Goal: Communication & Community: Answer question/provide support

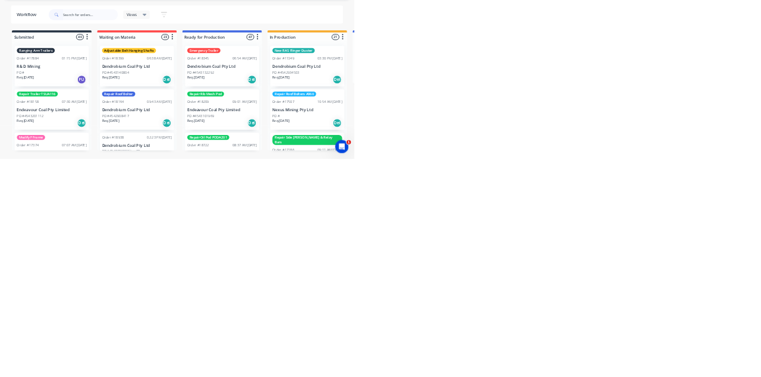
click at [625, 144] on div "New RAS Flinger Duster" at bounding box center [630, 144] width 91 height 11
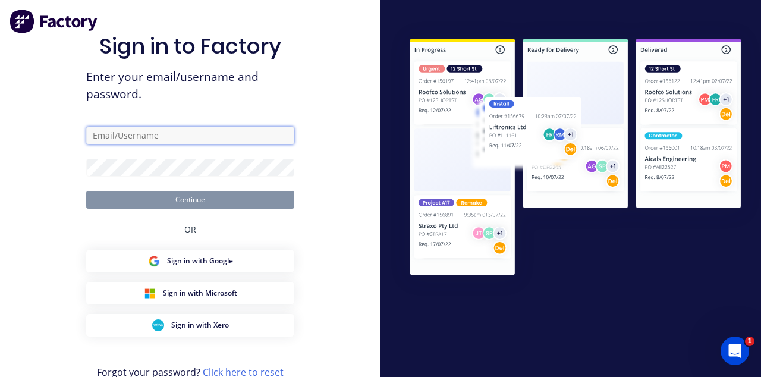
click at [103, 144] on input "text" at bounding box center [190, 136] width 208 height 18
type input "brettdean2023@gmail.com"
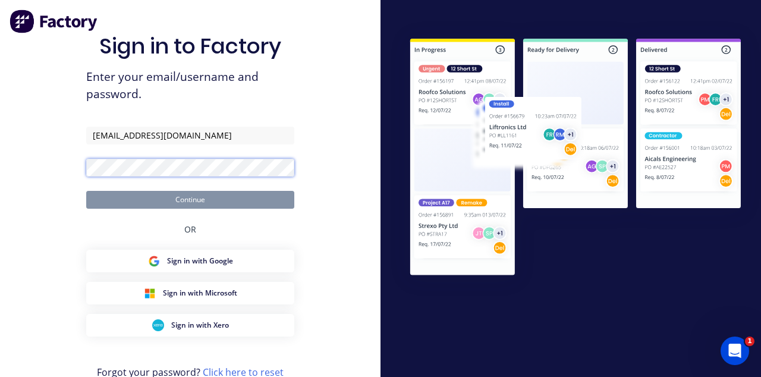
click at [86, 191] on button "Continue" at bounding box center [190, 200] width 208 height 18
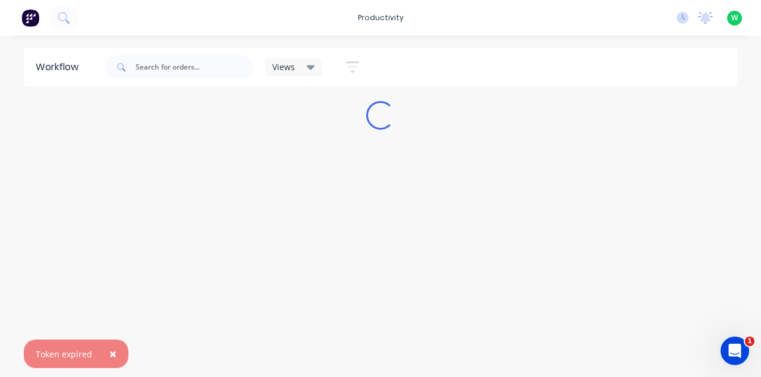
click at [738, 64] on div "Workflow Views Save new view None (Default) edit Show/Hide statuses Show line i…" at bounding box center [380, 67] width 761 height 39
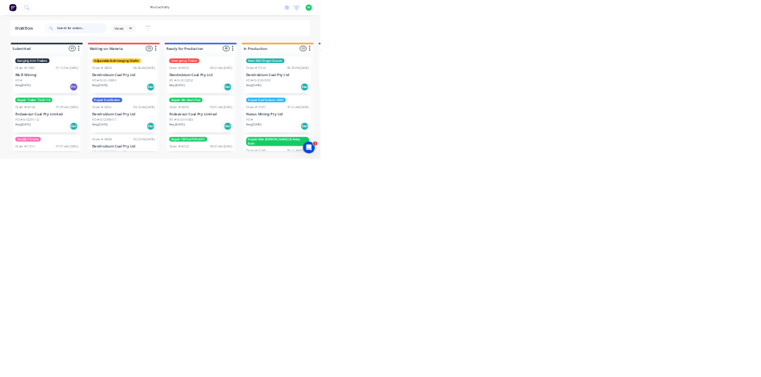
click at [162, 67] on input "text" at bounding box center [194, 67] width 118 height 24
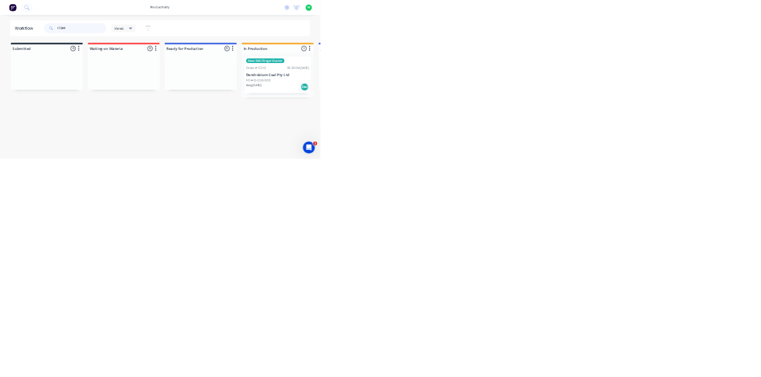
type input "17249"
click at [637, 177] on p "Dendrobium Coal Pty Ltd" at bounding box center [660, 179] width 150 height 10
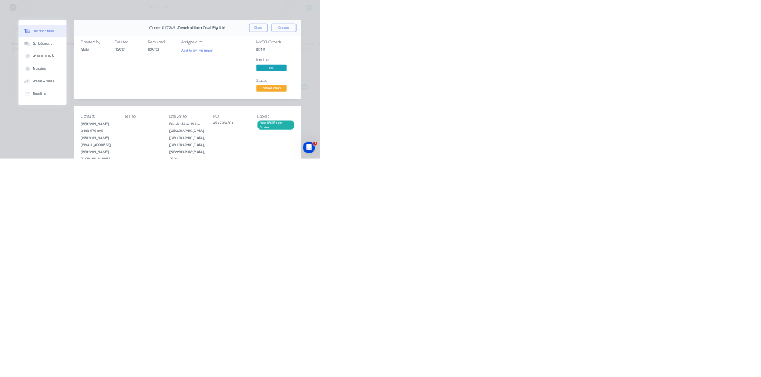
click at [124, 108] on div "Collaborate" at bounding box center [100, 104] width 47 height 11
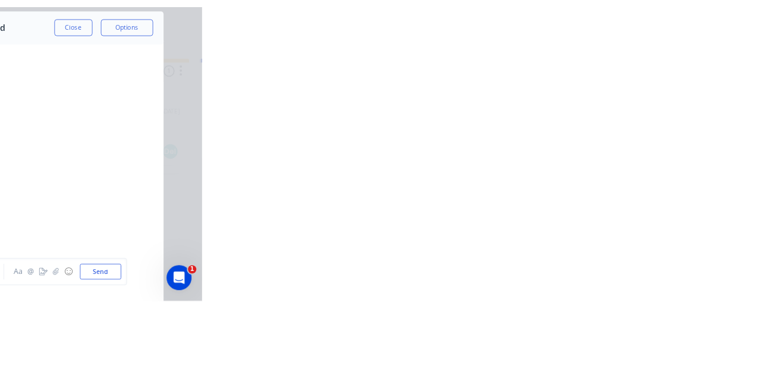
scroll to position [3842, 0]
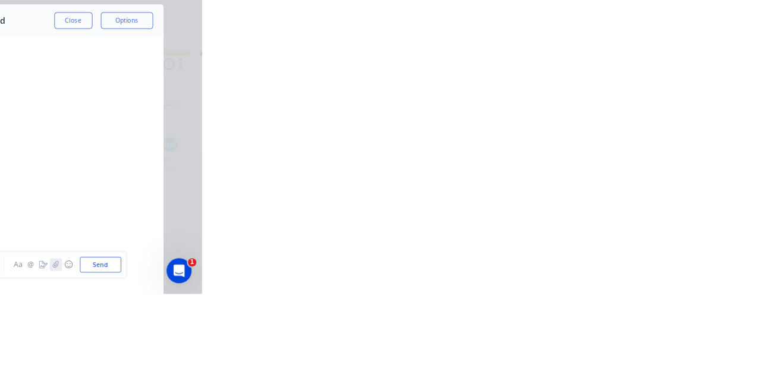
click at [597, 348] on icon "button" at bounding box center [593, 343] width 7 height 8
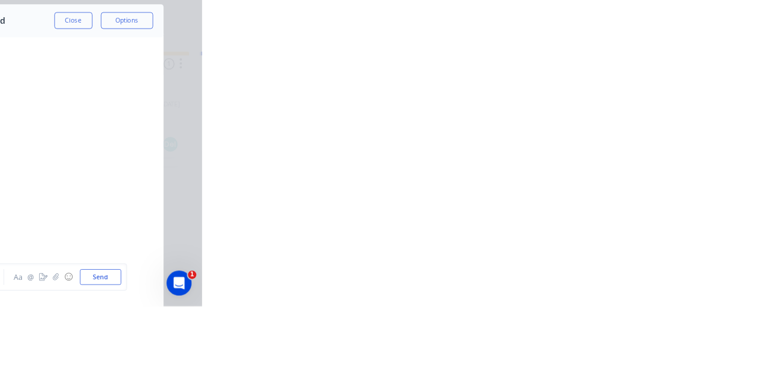
scroll to position [3828, 0]
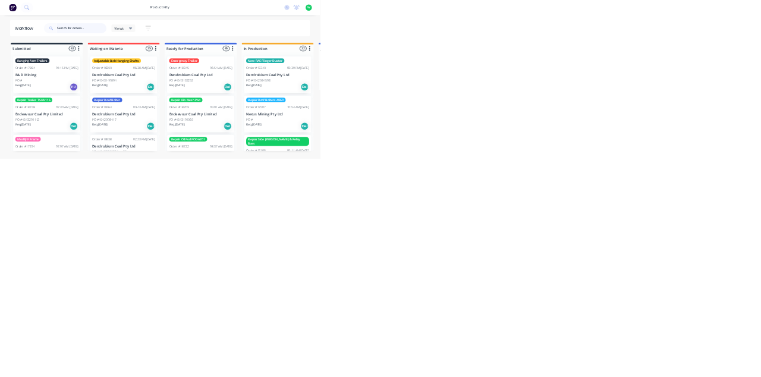
click at [158, 67] on input "text" at bounding box center [194, 67] width 118 height 24
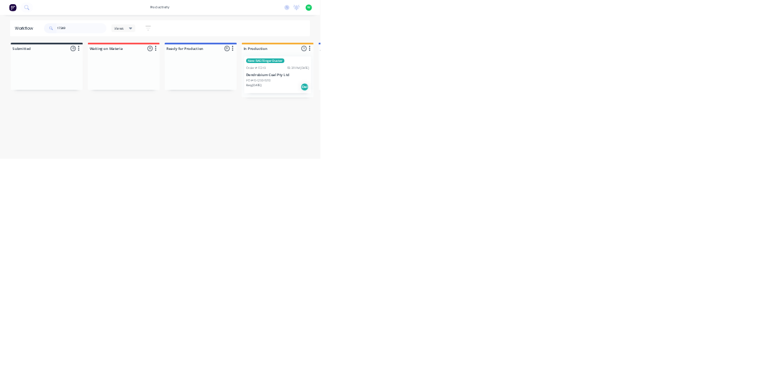
click at [647, 165] on div "Order #17249 03:30 PM [DATE]" at bounding box center [660, 161] width 150 height 11
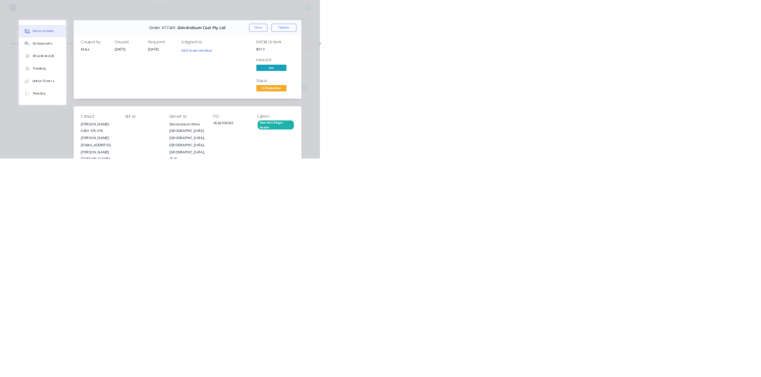
click at [124, 105] on div "Collaborate" at bounding box center [100, 104] width 47 height 11
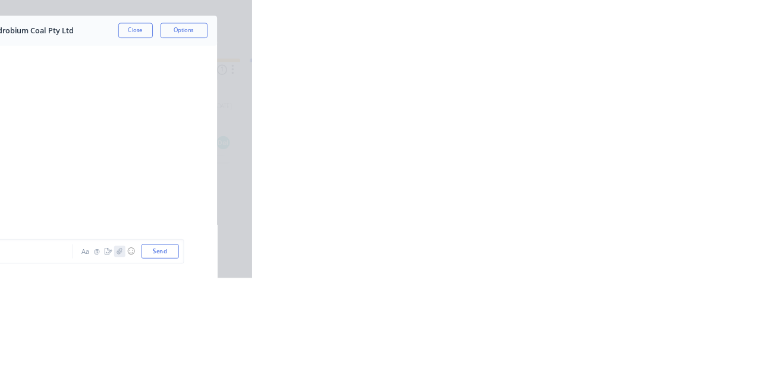
click at [597, 348] on icon "button" at bounding box center [593, 343] width 7 height 8
click at [668, 352] on button "Send" at bounding box center [645, 344] width 47 height 18
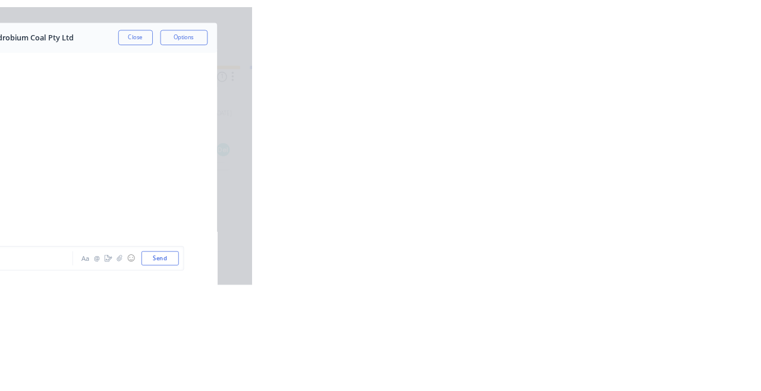
scroll to position [3967, 0]
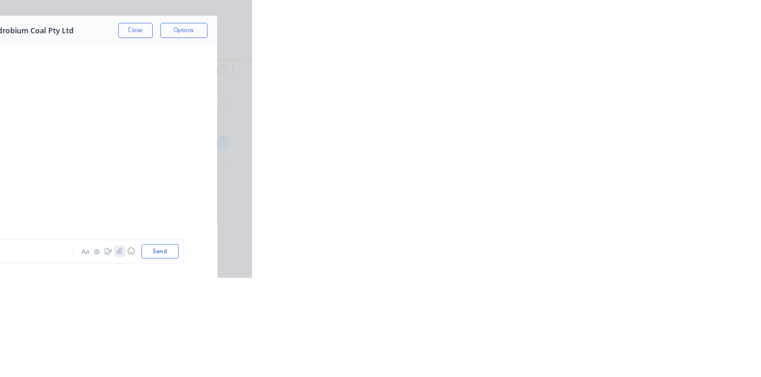
click at [597, 348] on icon "button" at bounding box center [593, 343] width 7 height 8
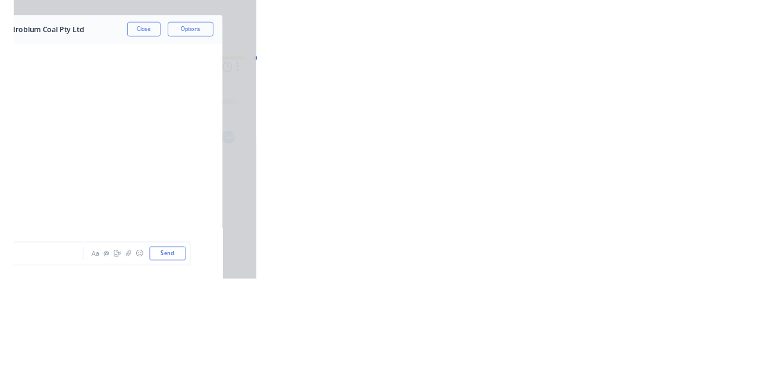
scroll to position [3953, 0]
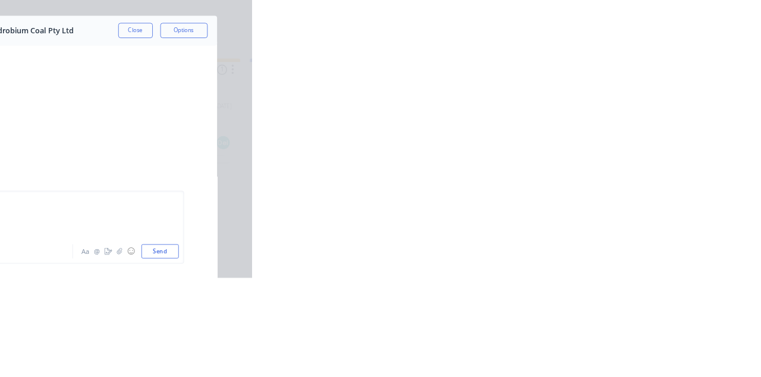
click at [668, 352] on button "Send" at bounding box center [645, 344] width 47 height 18
click at [636, 67] on button "Close" at bounding box center [613, 65] width 43 height 19
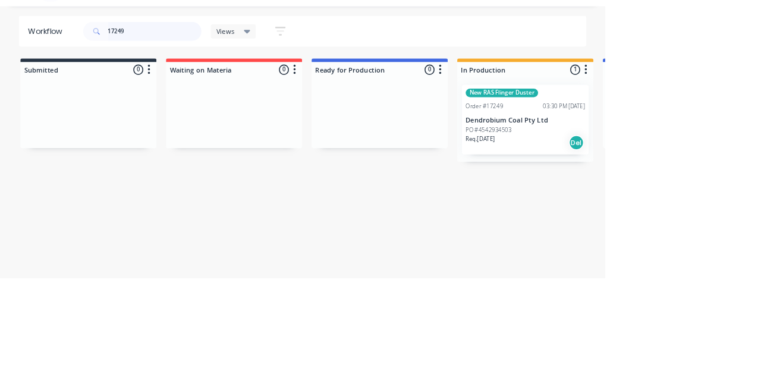
click at [212, 70] on input "17249" at bounding box center [194, 67] width 118 height 24
type input "1"
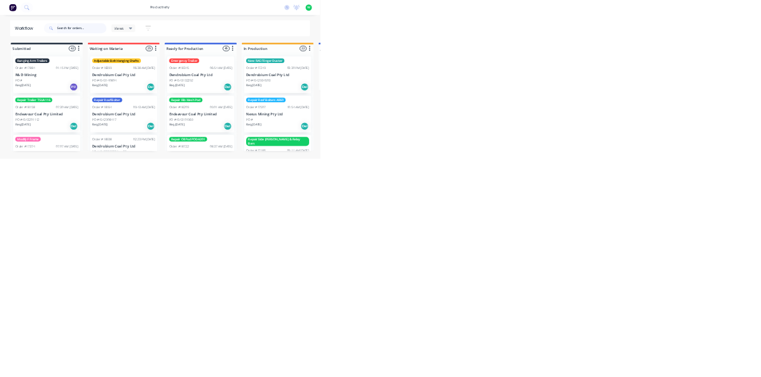
click at [193, 68] on input "text" at bounding box center [194, 67] width 118 height 24
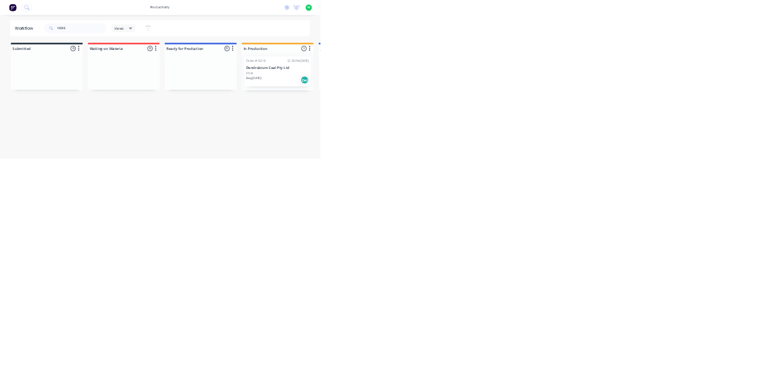
click at [656, 178] on div "PO #" at bounding box center [660, 174] width 150 height 11
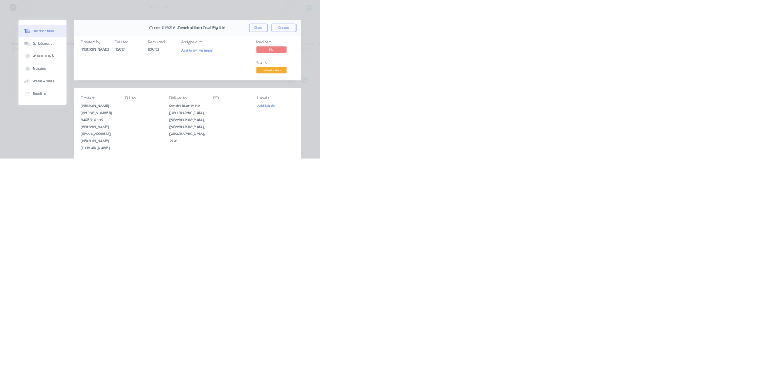
click at [124, 104] on div "Collaborate" at bounding box center [100, 104] width 47 height 11
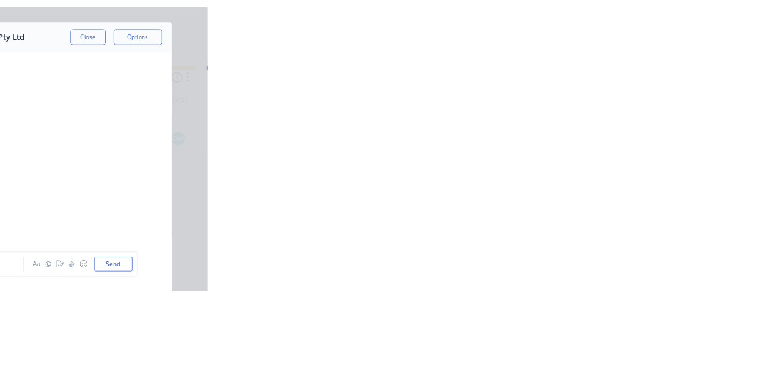
scroll to position [2659, 0]
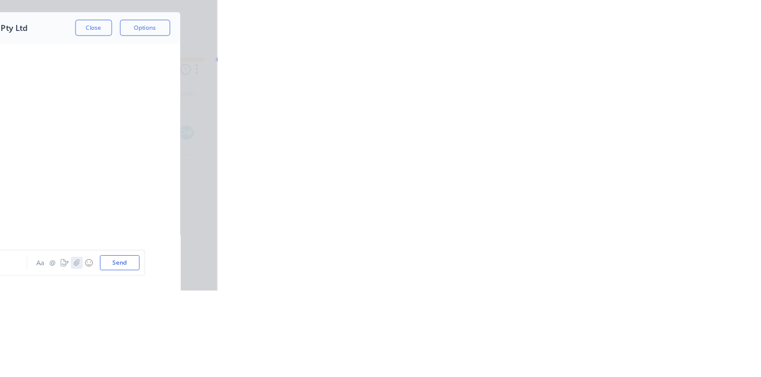
click at [597, 348] on icon "button" at bounding box center [593, 343] width 7 height 8
click at [616, 351] on button "☺" at bounding box center [608, 343] width 14 height 14
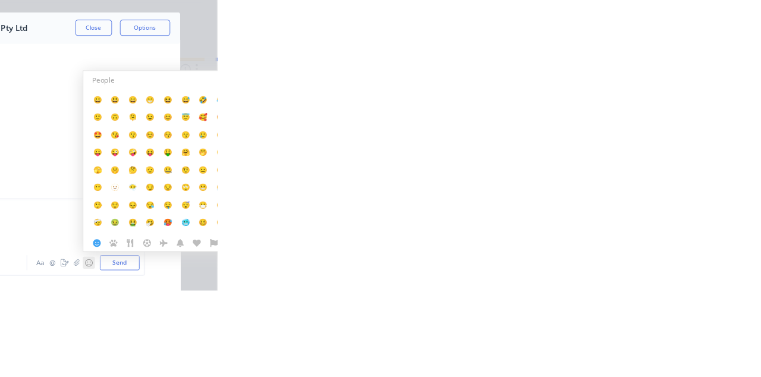
click at [616, 351] on button "☺" at bounding box center [608, 343] width 14 height 14
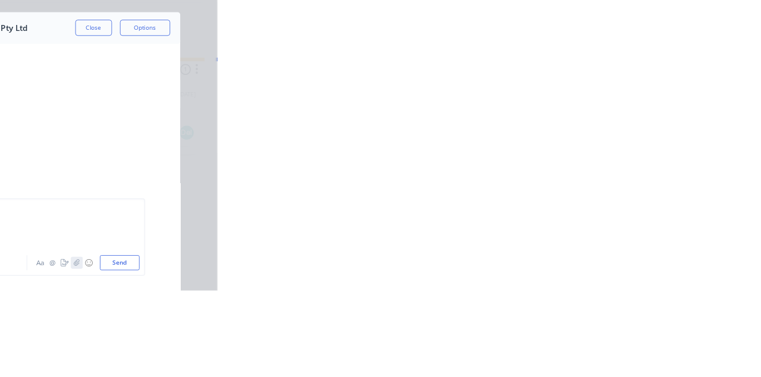
click at [597, 348] on icon "button" at bounding box center [593, 343] width 7 height 8
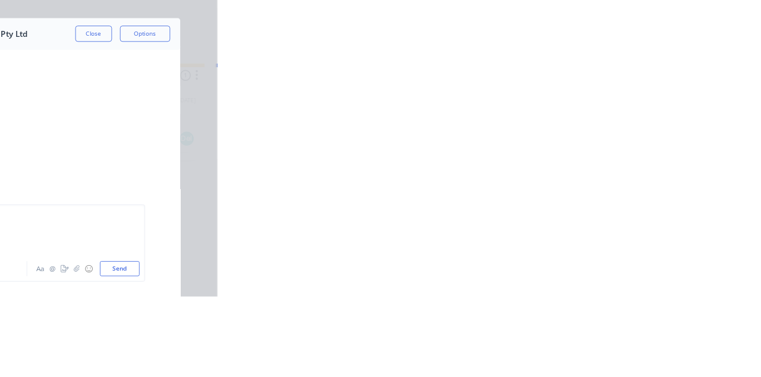
click at [668, 352] on button "Send" at bounding box center [645, 344] width 47 height 18
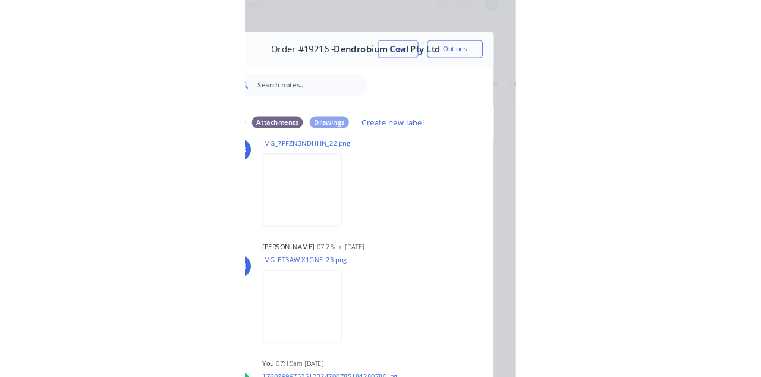
scroll to position [2568, 0]
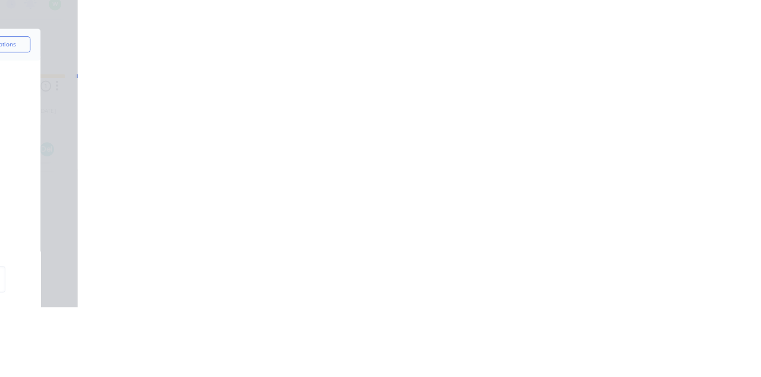
click at [636, 69] on button "Close" at bounding box center [613, 65] width 43 height 19
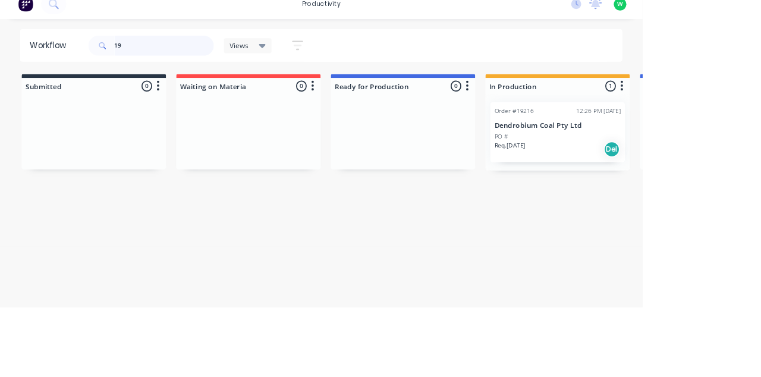
type input "1"
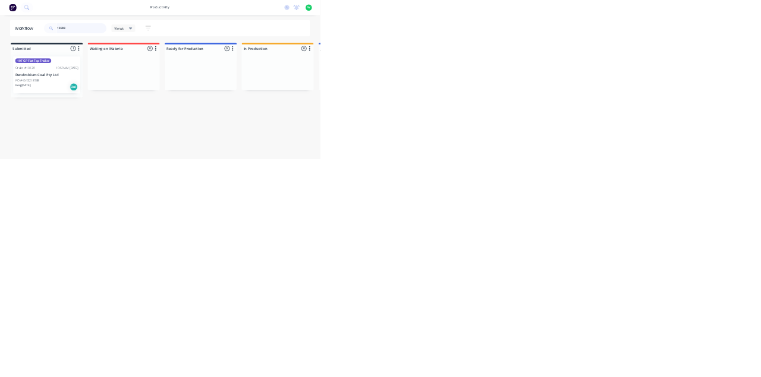
type input "18788"
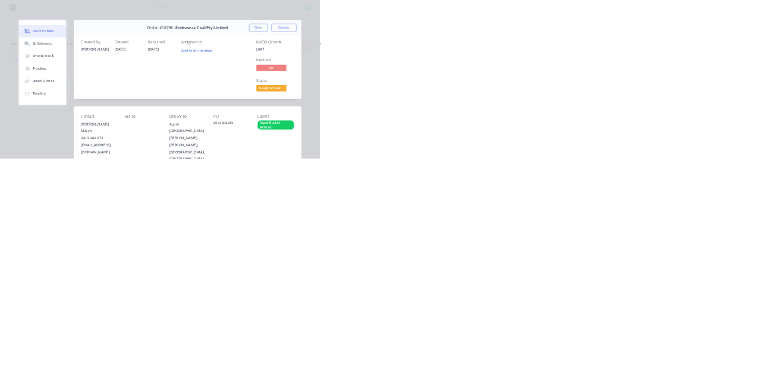
click at [124, 103] on div "Collaborate" at bounding box center [100, 104] width 47 height 11
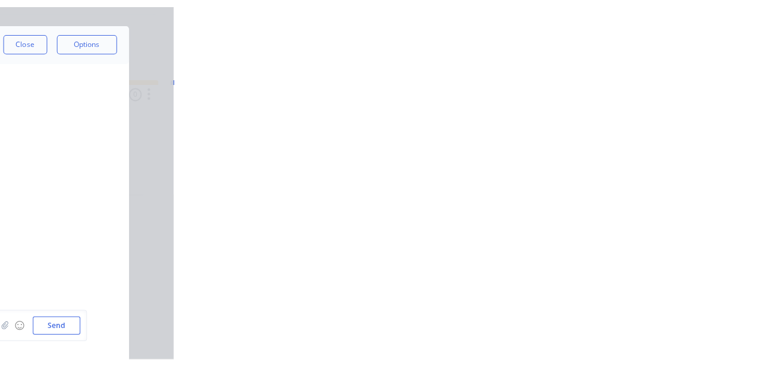
scroll to position [3407, 0]
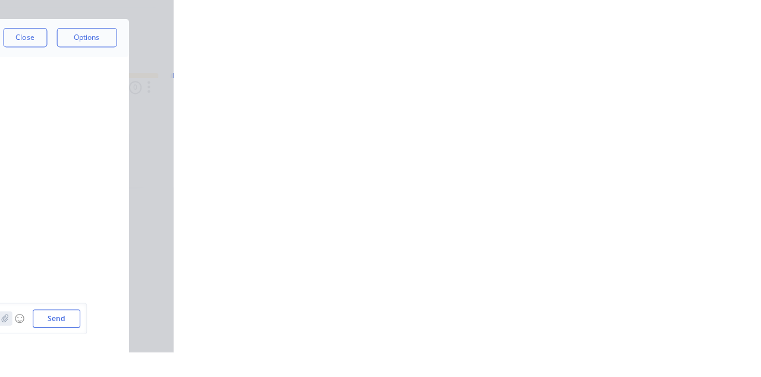
click at [597, 348] on icon "button" at bounding box center [593, 343] width 7 height 8
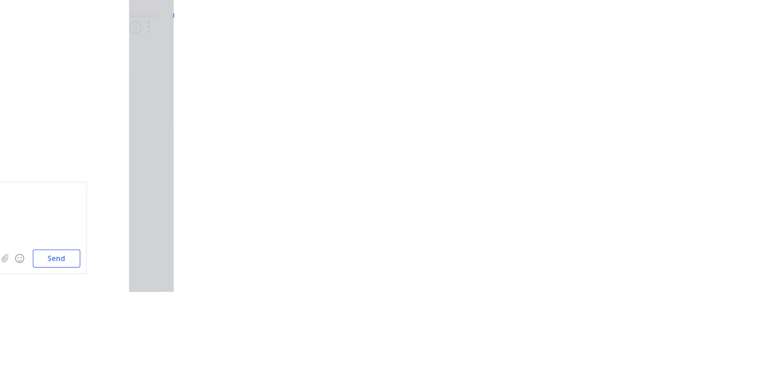
click at [668, 352] on button "Send" at bounding box center [645, 344] width 47 height 18
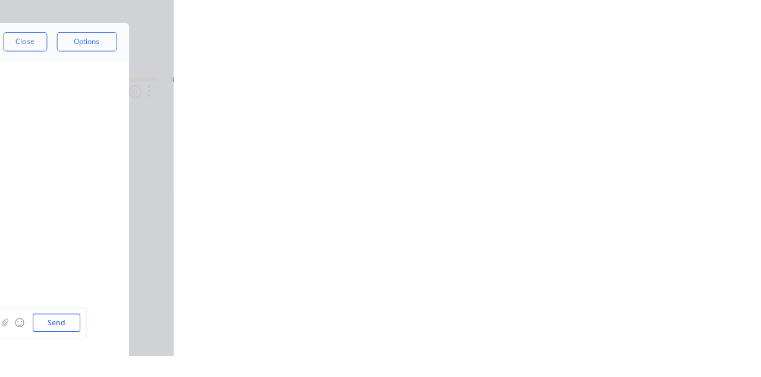
click at [636, 68] on button "Close" at bounding box center [613, 65] width 43 height 19
